Goal: Information Seeking & Learning: Learn about a topic

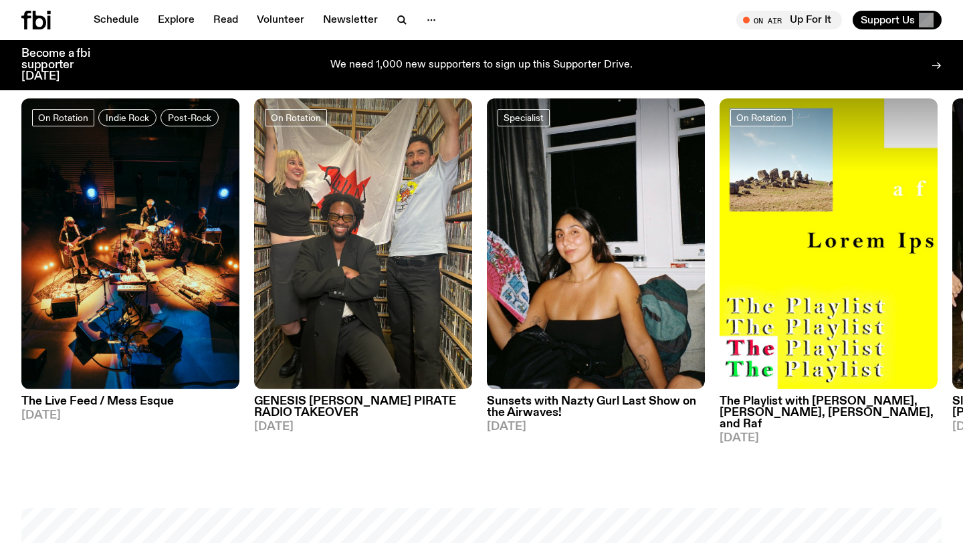
scroll to position [641, 0]
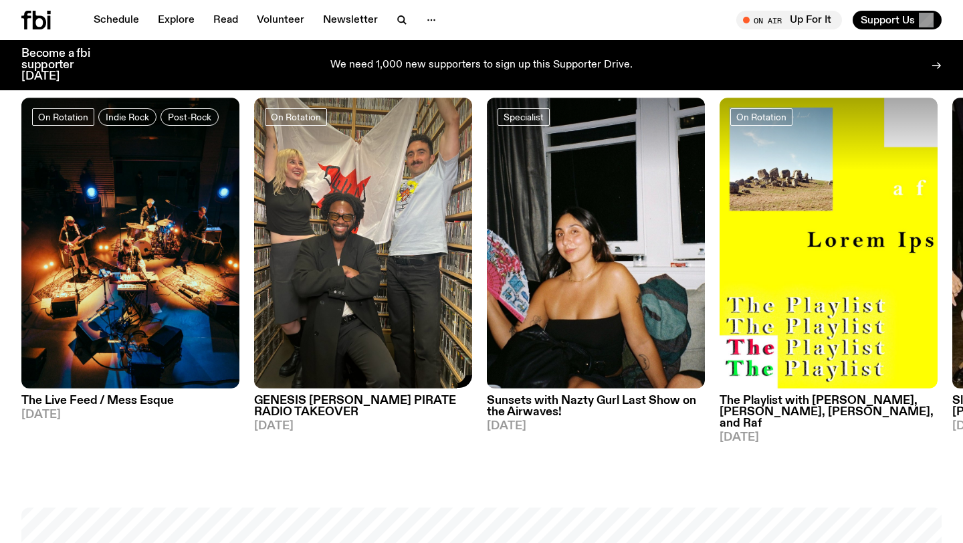
click at [330, 385] on img at bounding box center [363, 243] width 218 height 291
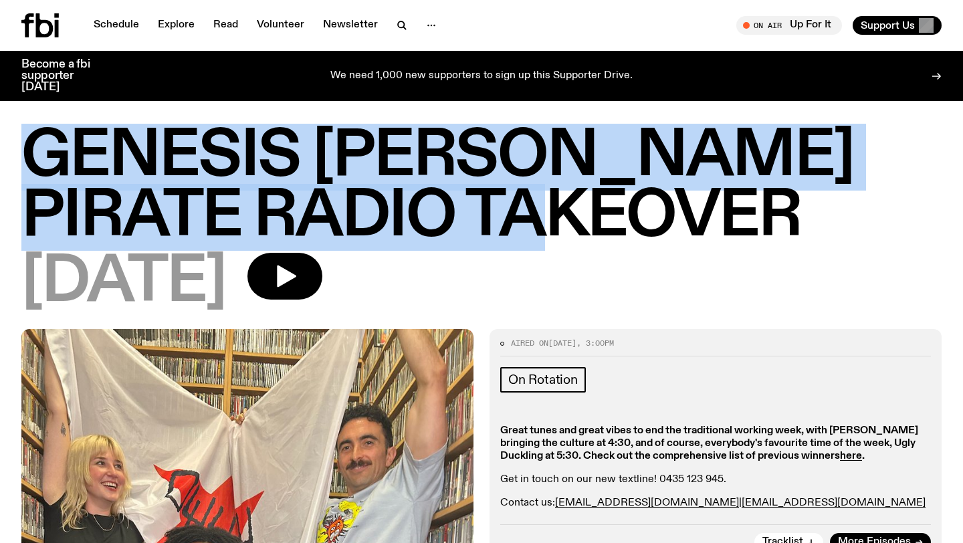
drag, startPoint x: 17, startPoint y: 159, endPoint x: 565, endPoint y: 235, distance: 552.5
click at [565, 235] on div "GENESIS [PERSON_NAME] PIRATE RADIO TAKEOVER [DATE]" at bounding box center [481, 228] width 963 height 202
copy h1 "GENESIS [PERSON_NAME] PIRATE RADIO TAKEOVER"
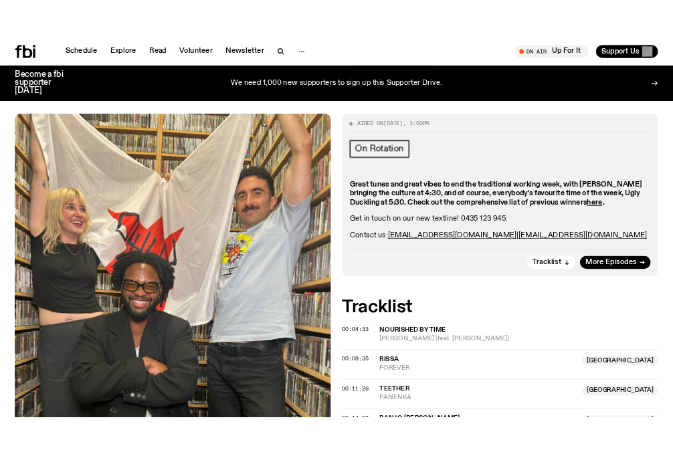
scroll to position [222, 0]
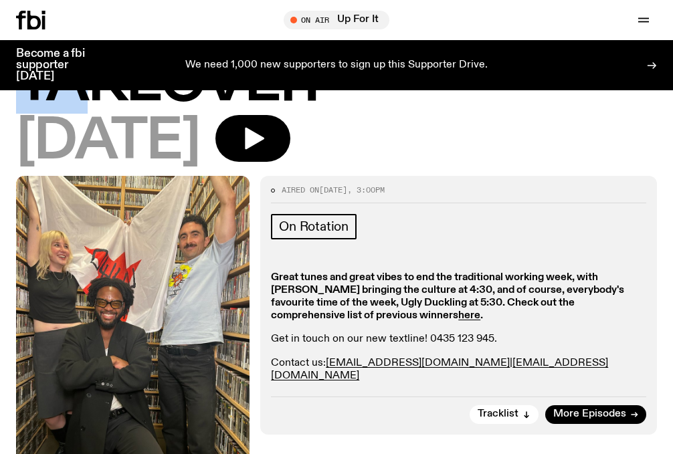
drag, startPoint x: 167, startPoint y: 213, endPoint x: 744, endPoint y: 154, distance: 579.7
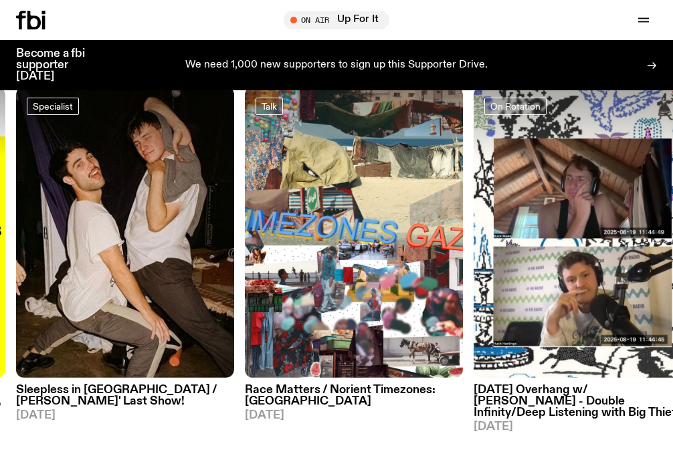
scroll to position [766, 0]
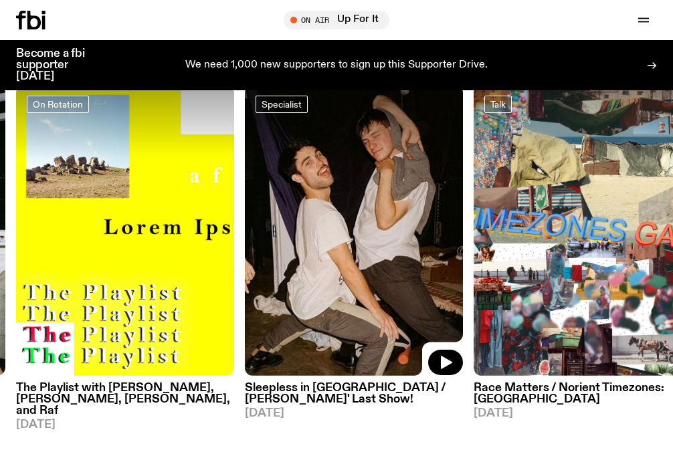
click at [339, 276] on img at bounding box center [354, 230] width 218 height 291
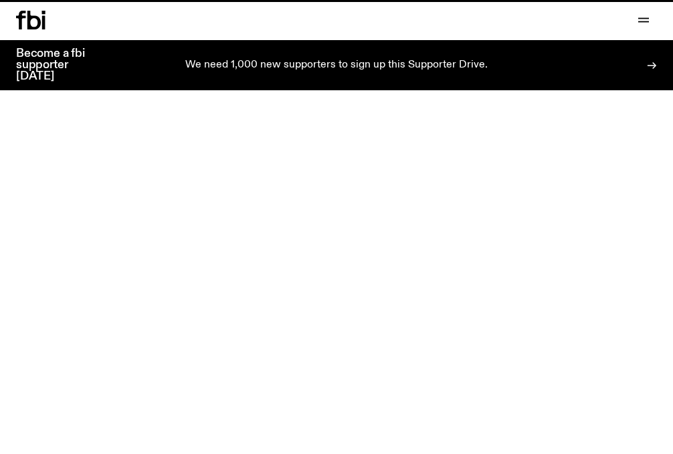
scroll to position [766, 0]
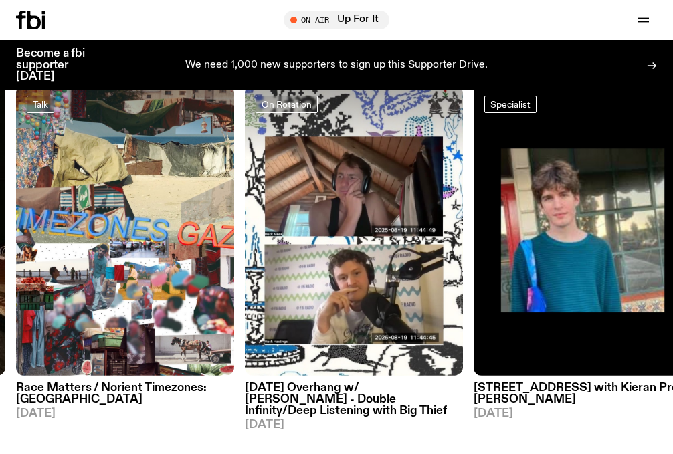
click at [114, 389] on h3 "Race Matters / Norient Timezones: [GEOGRAPHIC_DATA]" at bounding box center [125, 394] width 218 height 23
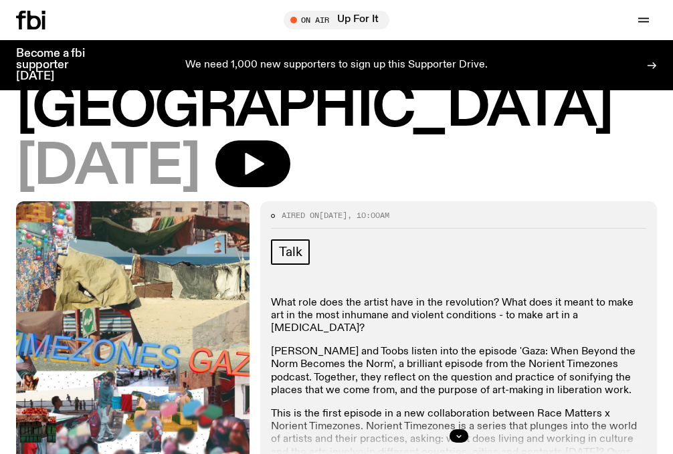
scroll to position [143, 0]
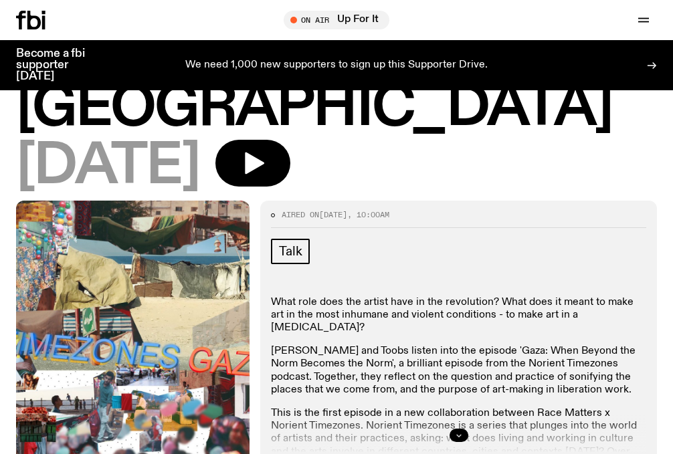
click at [450, 429] on button "button" at bounding box center [459, 435] width 19 height 13
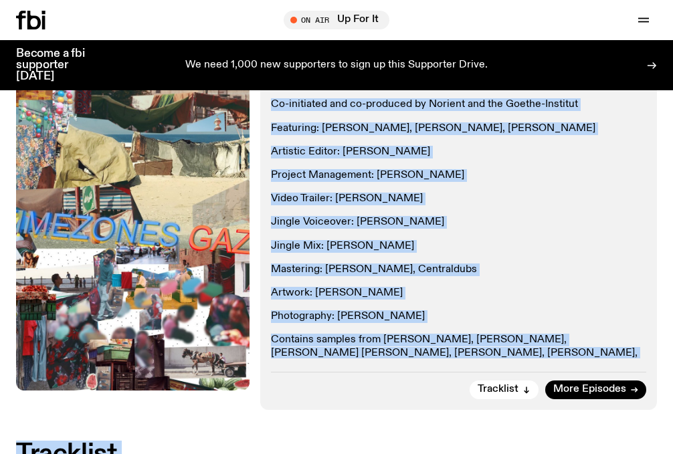
scroll to position [666, 0]
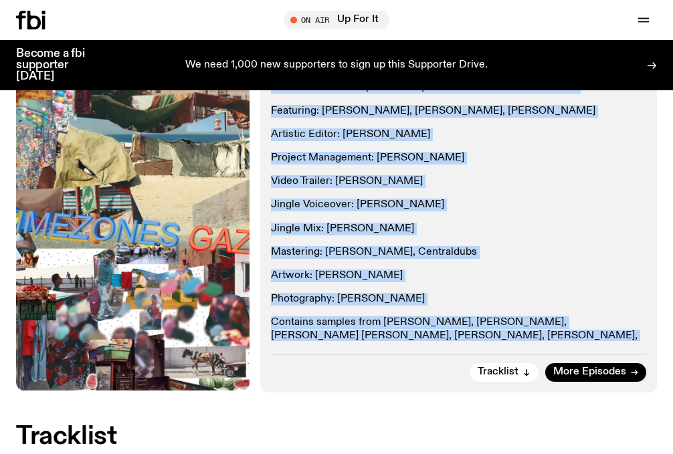
drag, startPoint x: 266, startPoint y: 192, endPoint x: 488, endPoint y: 304, distance: 248.6
click at [488, 304] on div "Aired on [DATE] 10:00am Talk What role does the artist have in the revolution? …" at bounding box center [458, 35] width 397 height 714
copy div "What role does the artist have in the revolution? What does it meant to make ar…"
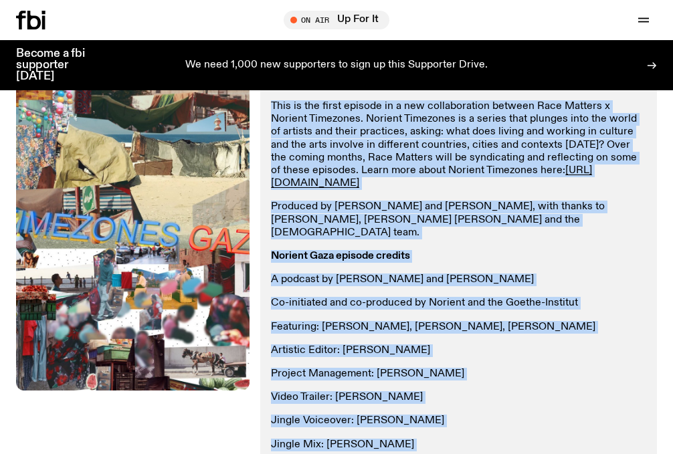
scroll to position [450, 0]
